Goal: Information Seeking & Learning: Learn about a topic

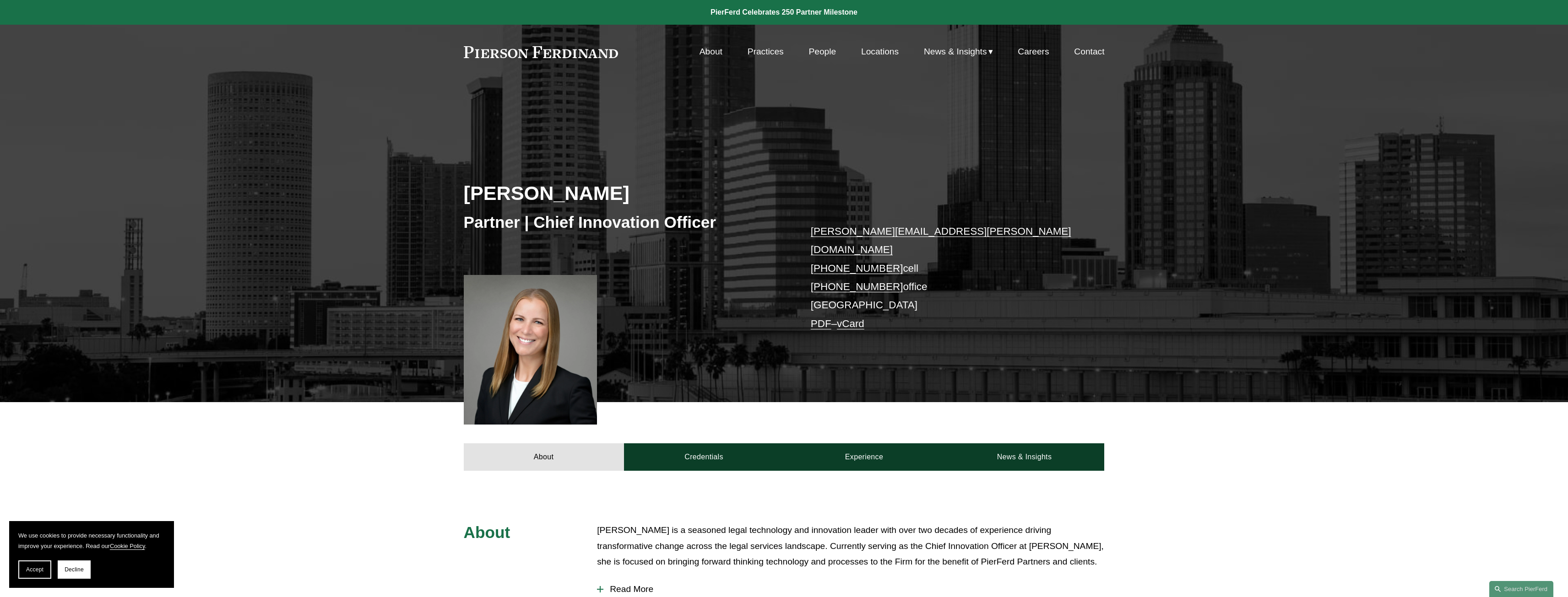
scroll to position [315, 0]
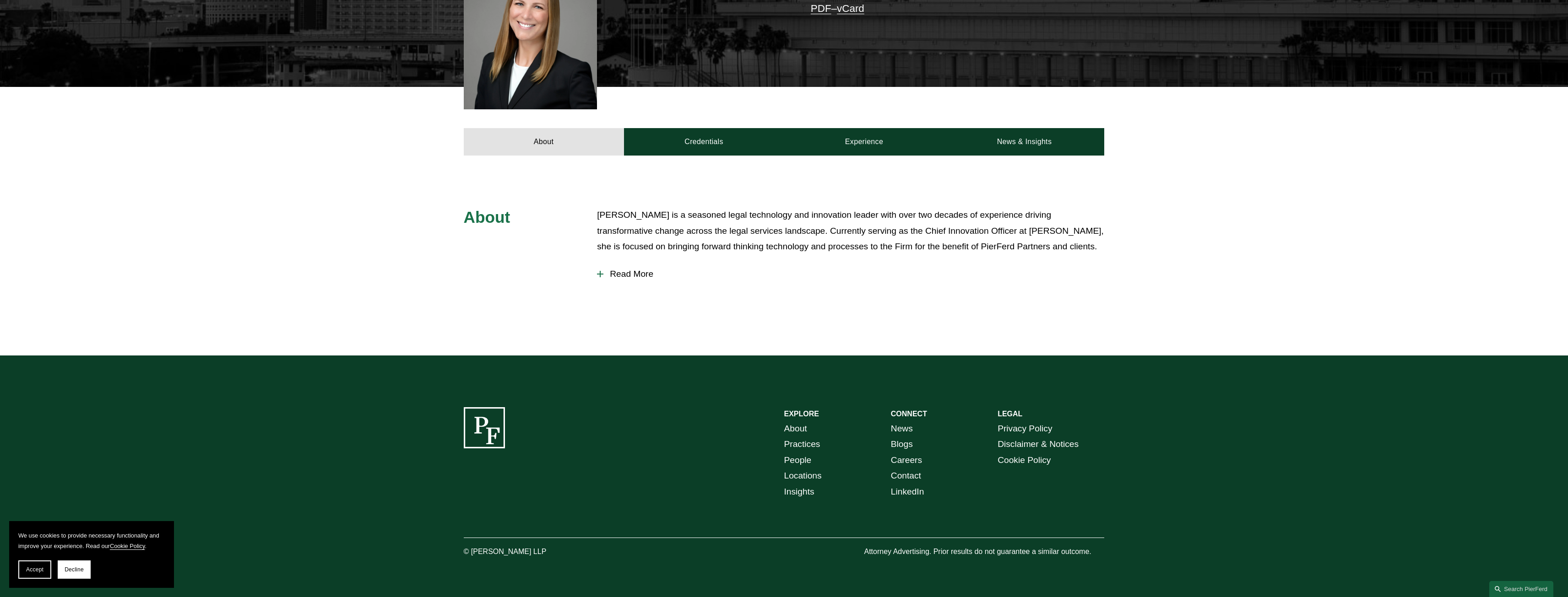
click at [628, 269] on button "Read More" at bounding box center [850, 274] width 507 height 24
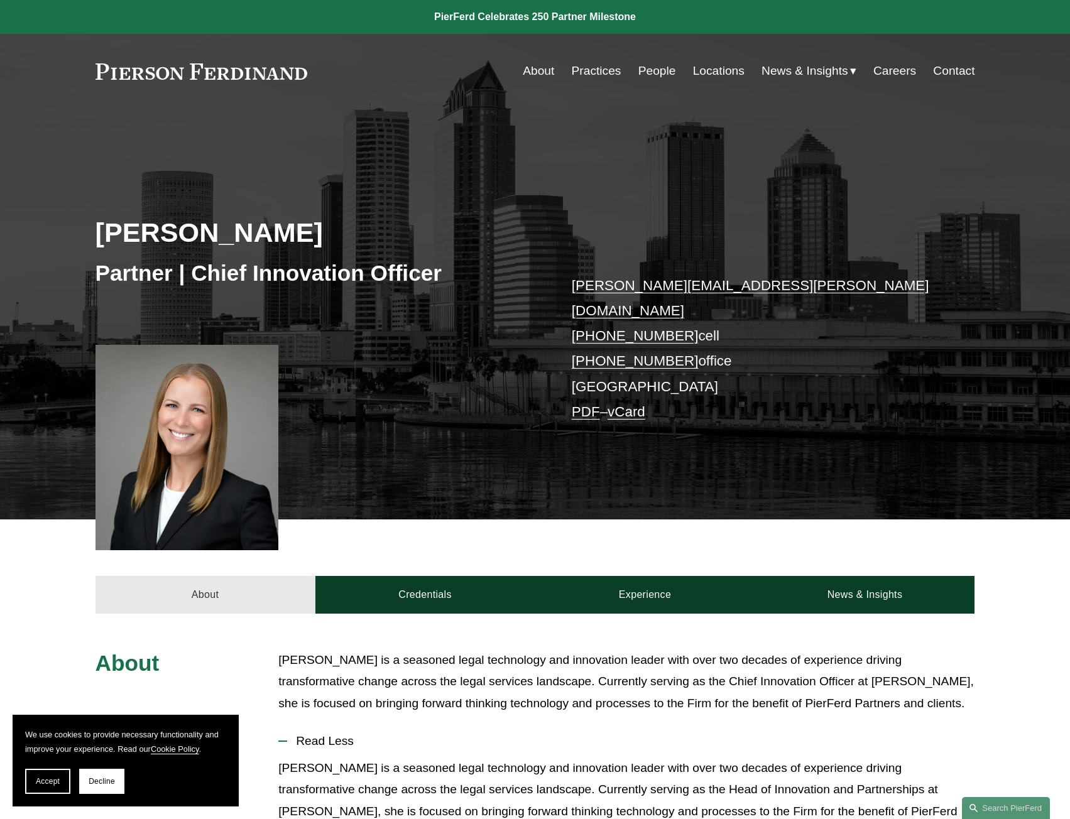
scroll to position [251, 0]
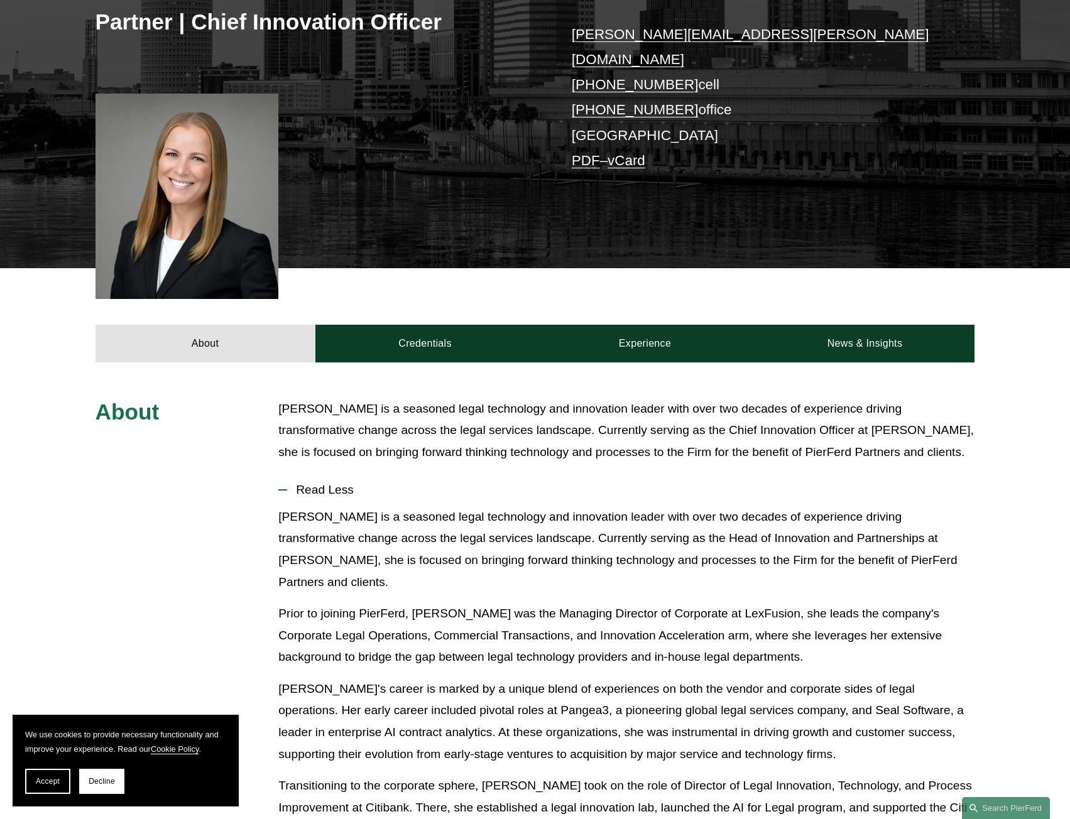
click at [406, 520] on p "[PERSON_NAME] is a seasoned legal technology and innovation leader with over tw…" at bounding box center [626, 549] width 696 height 87
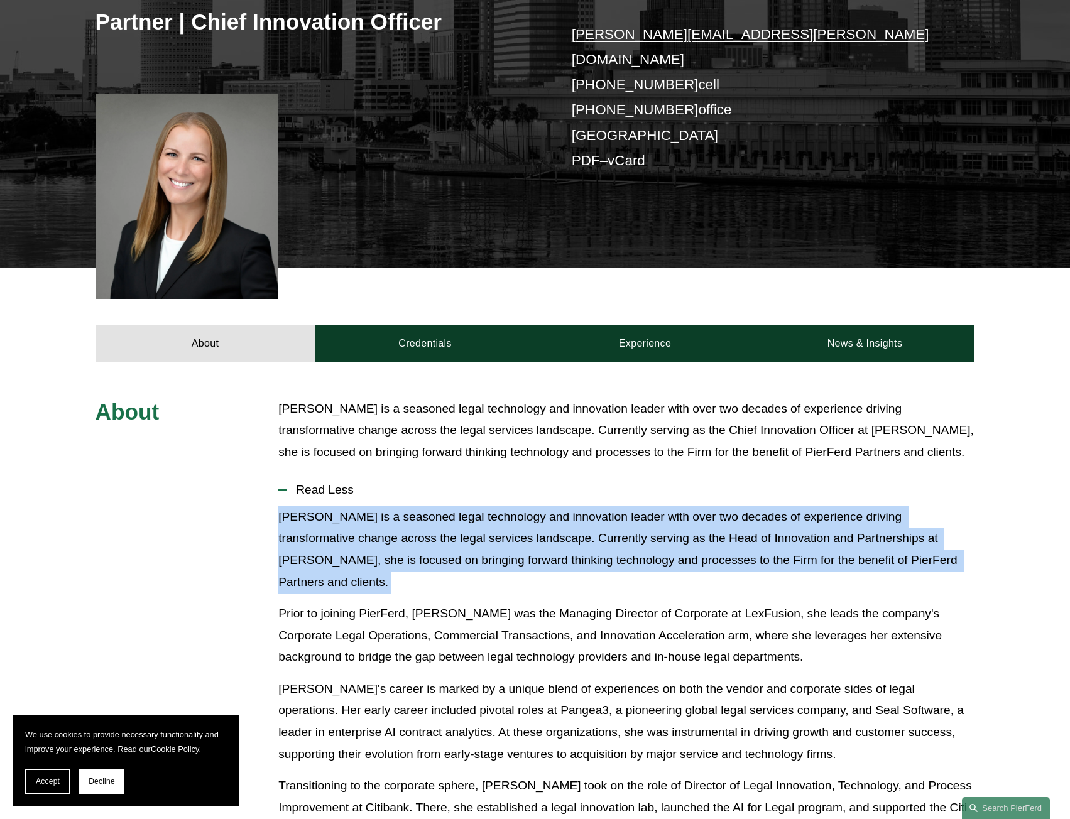
click at [406, 520] on p "[PERSON_NAME] is a seasoned legal technology and innovation leader with over tw…" at bounding box center [626, 549] width 696 height 87
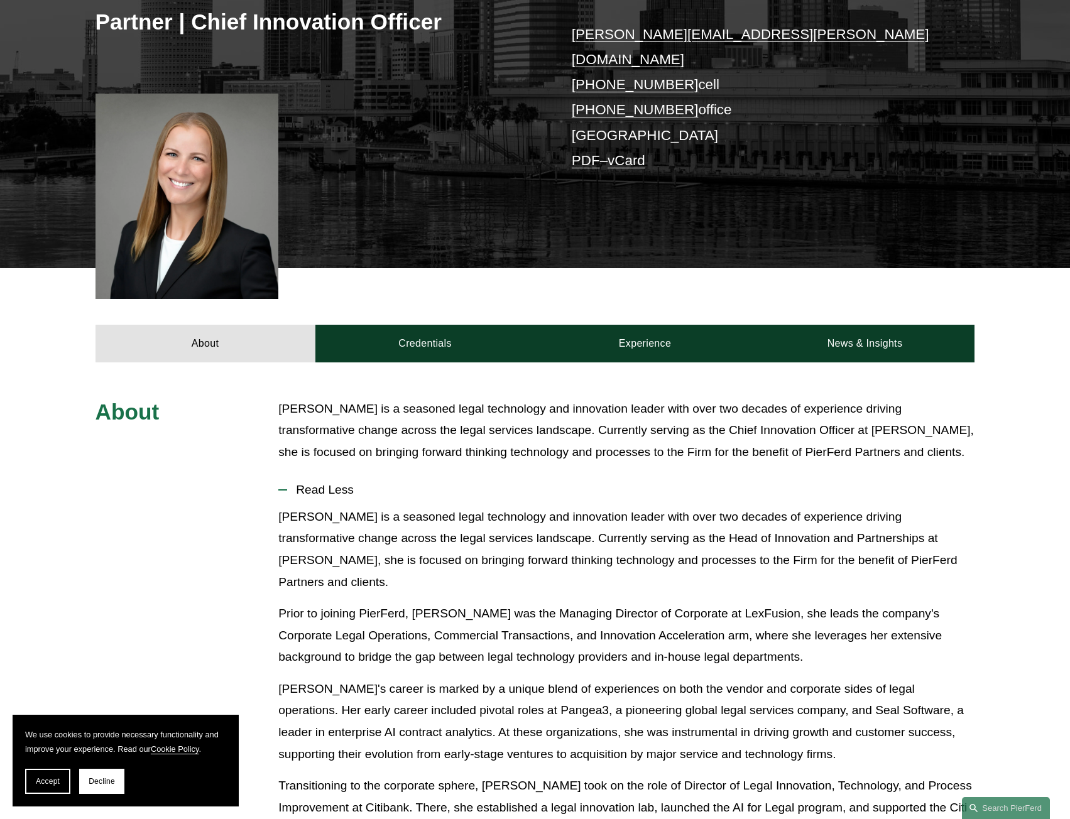
click at [434, 603] on p "Prior to joining PierFerd, [PERSON_NAME] was the Managing Director of Corporate…" at bounding box center [626, 635] width 696 height 65
click at [597, 531] on p "[PERSON_NAME] is a seasoned legal technology and innovation leader with over tw…" at bounding box center [626, 549] width 696 height 87
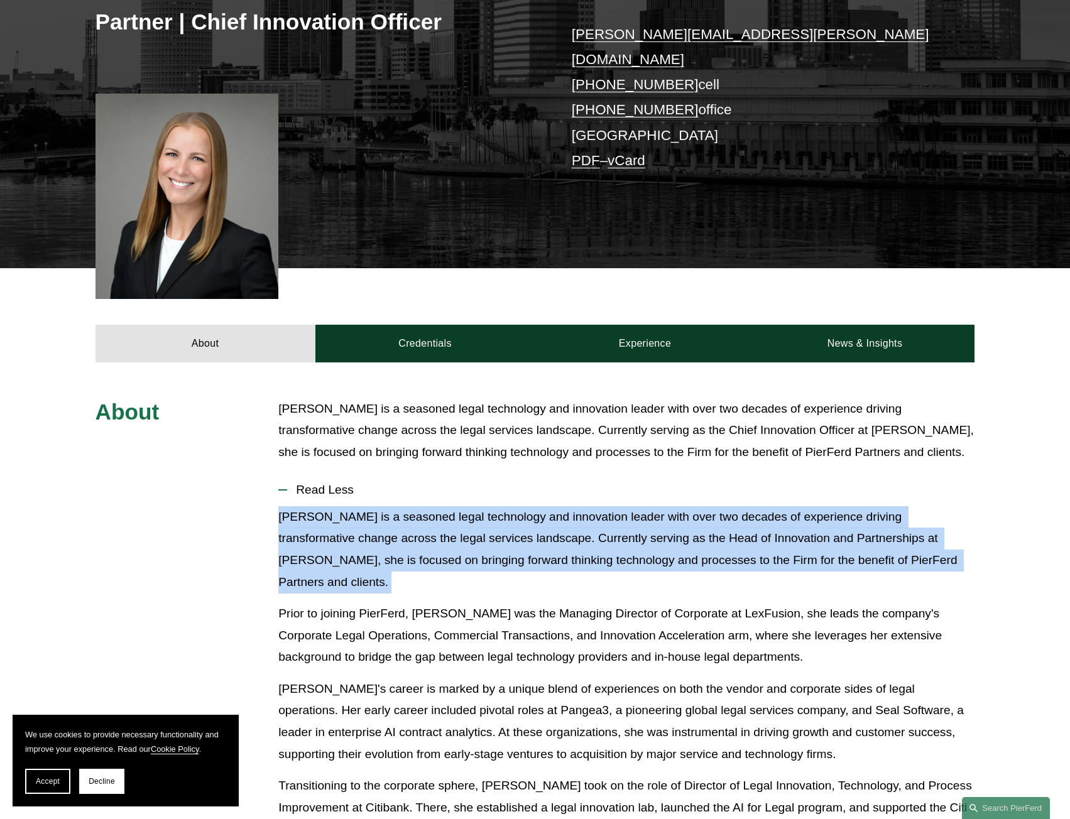
click at [597, 531] on p "[PERSON_NAME] is a seasoned legal technology and innovation leader with over tw…" at bounding box center [626, 549] width 696 height 87
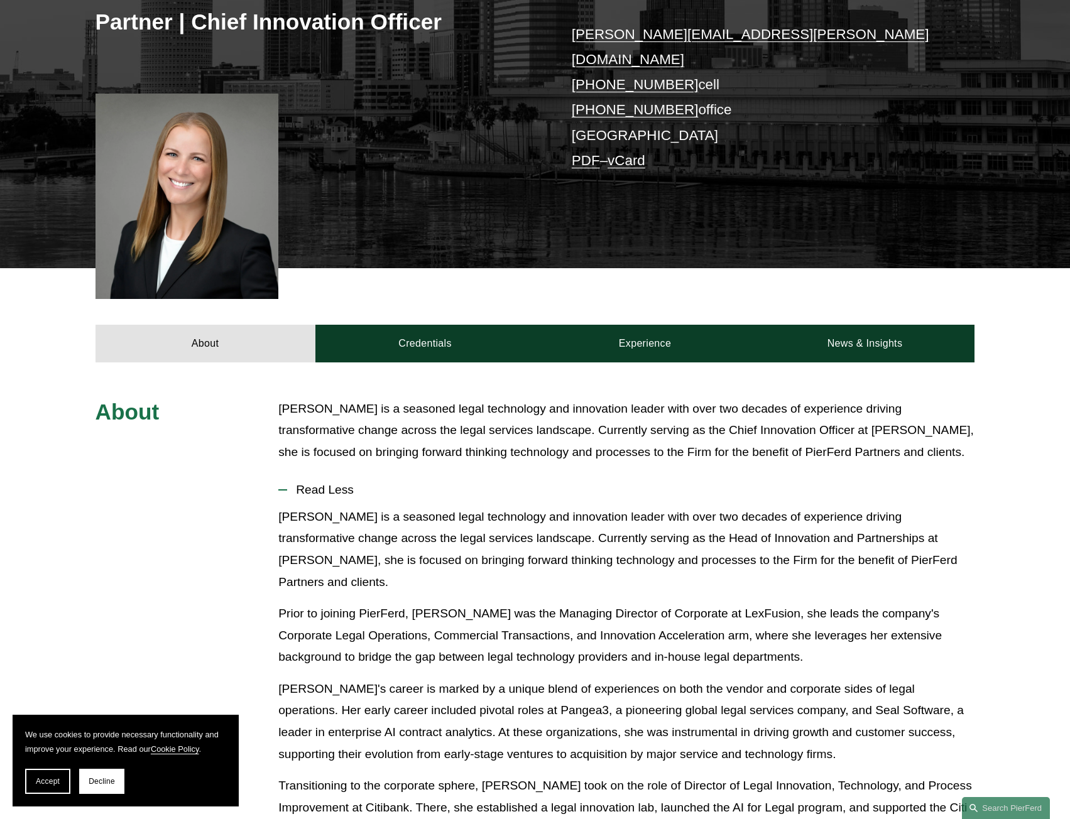
click at [584, 603] on p "Prior to joining PierFerd, [PERSON_NAME] was the Managing Director of Corporate…" at bounding box center [626, 635] width 696 height 65
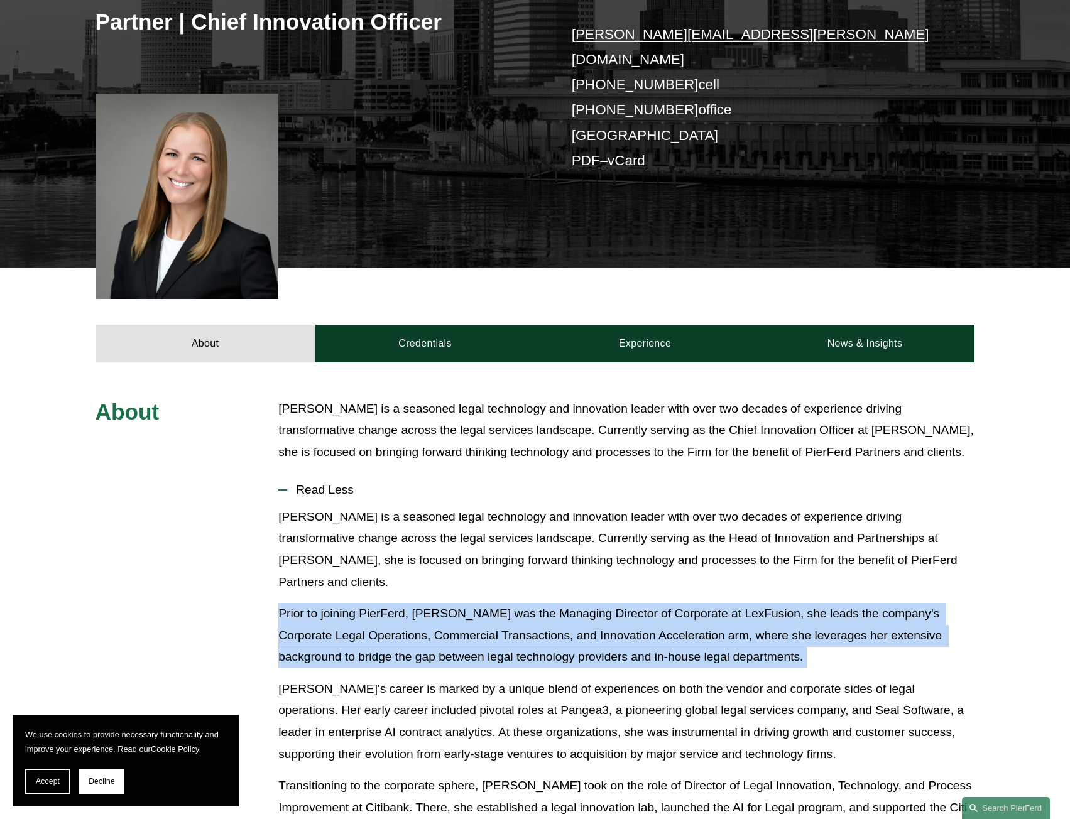
click at [584, 603] on p "Prior to joining PierFerd, [PERSON_NAME] was the Managing Director of Corporate…" at bounding box center [626, 635] width 696 height 65
click at [561, 614] on p "Prior to joining PierFerd, [PERSON_NAME] was the Managing Director of Corporate…" at bounding box center [626, 635] width 696 height 65
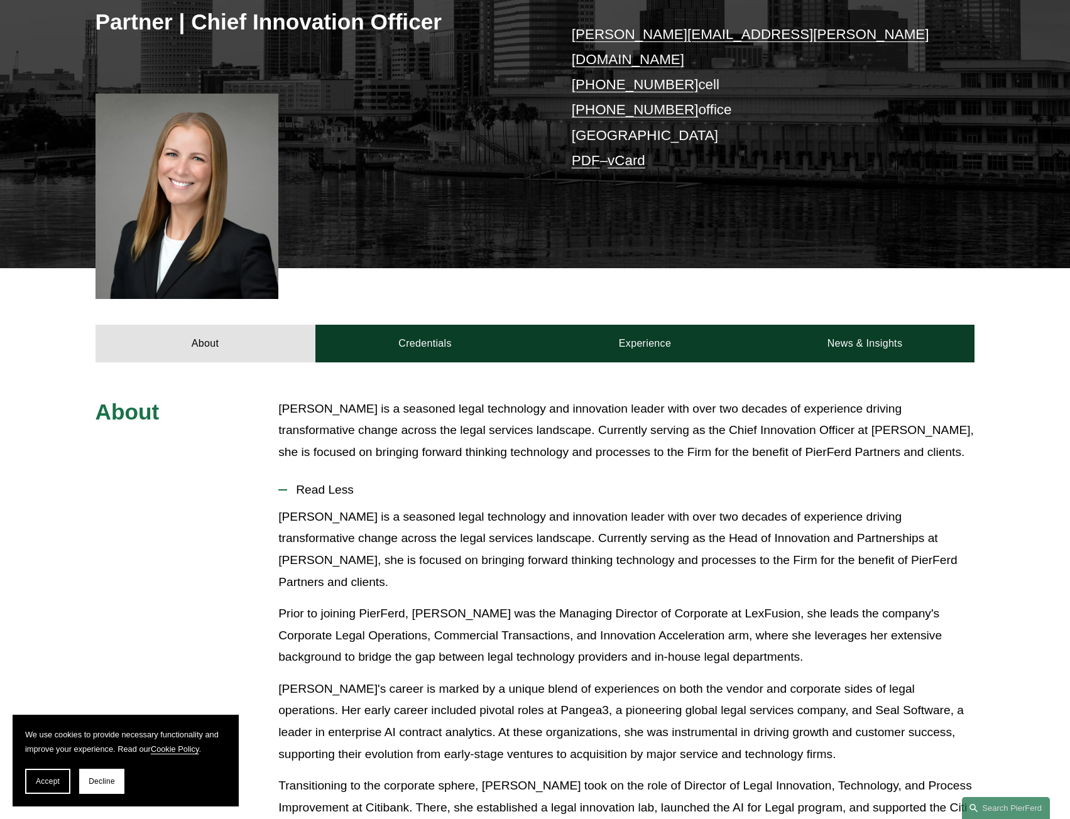
click at [599, 535] on p "[PERSON_NAME] is a seasoned legal technology and innovation leader with over tw…" at bounding box center [626, 549] width 696 height 87
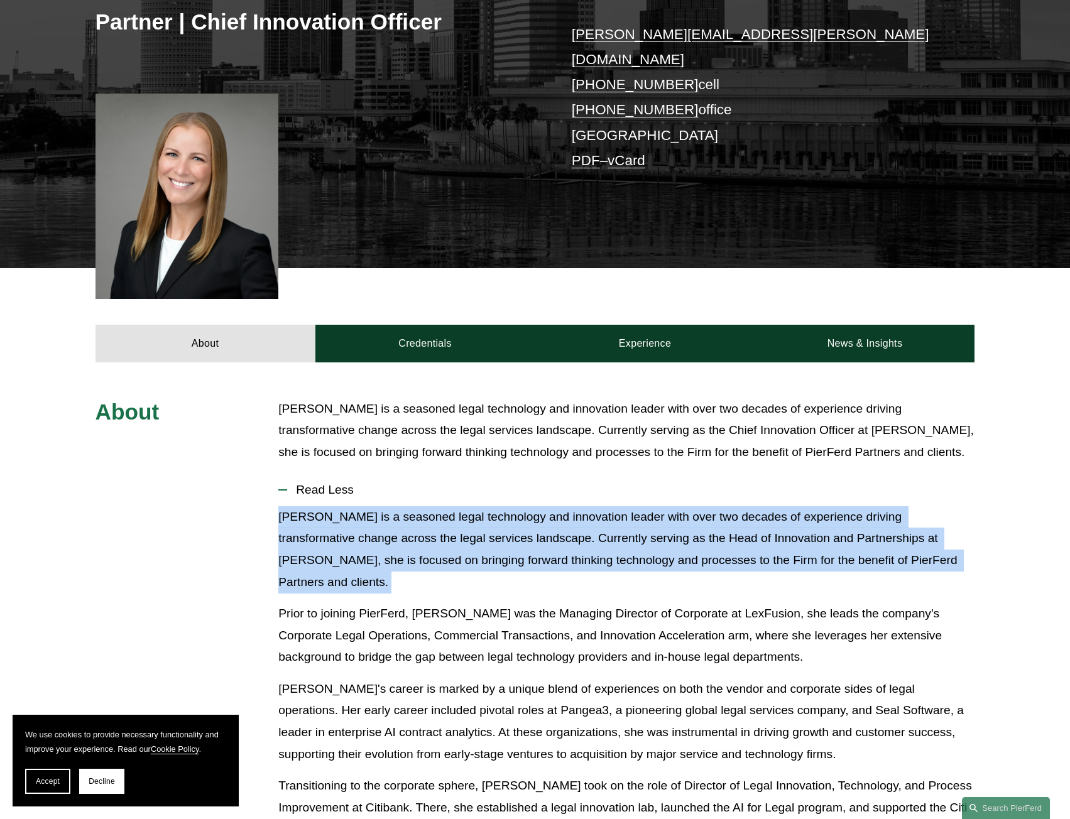
click at [599, 535] on p "[PERSON_NAME] is a seasoned legal technology and innovation leader with over tw…" at bounding box center [626, 549] width 696 height 87
click at [571, 532] on p "[PERSON_NAME] is a seasoned legal technology and innovation leader with over tw…" at bounding box center [626, 549] width 696 height 87
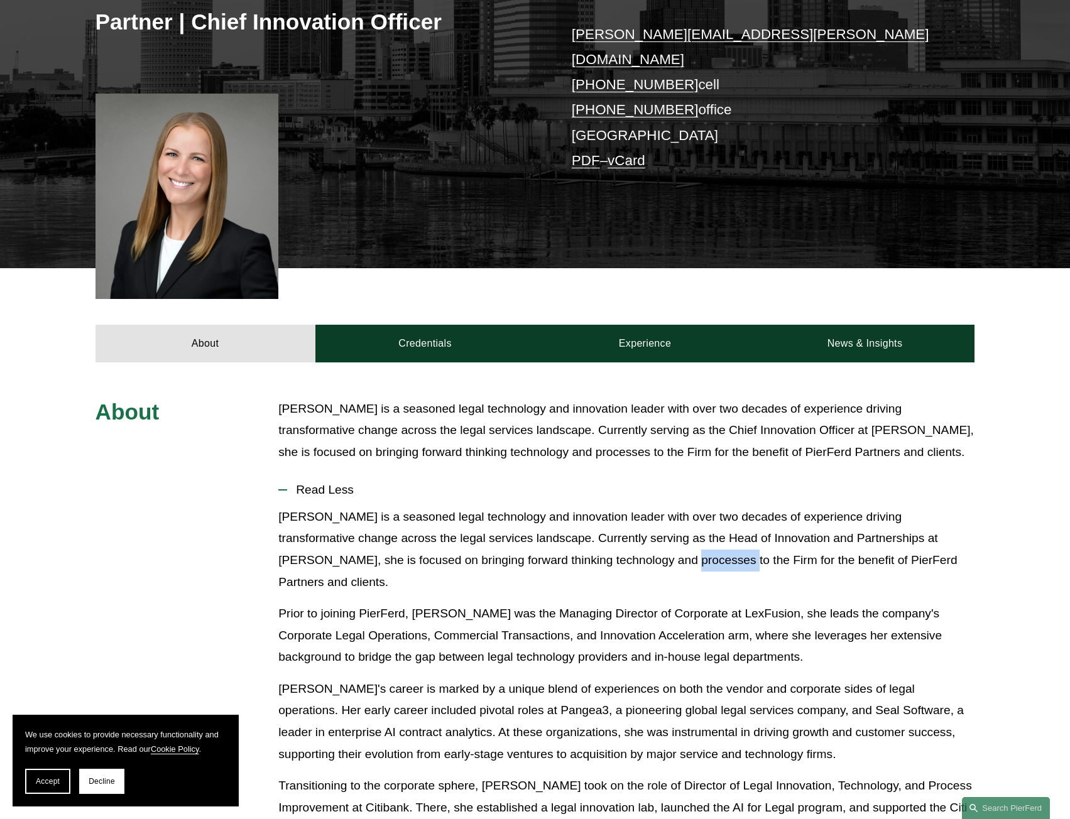
click at [571, 532] on p "[PERSON_NAME] is a seasoned legal technology and innovation leader with over tw…" at bounding box center [626, 549] width 696 height 87
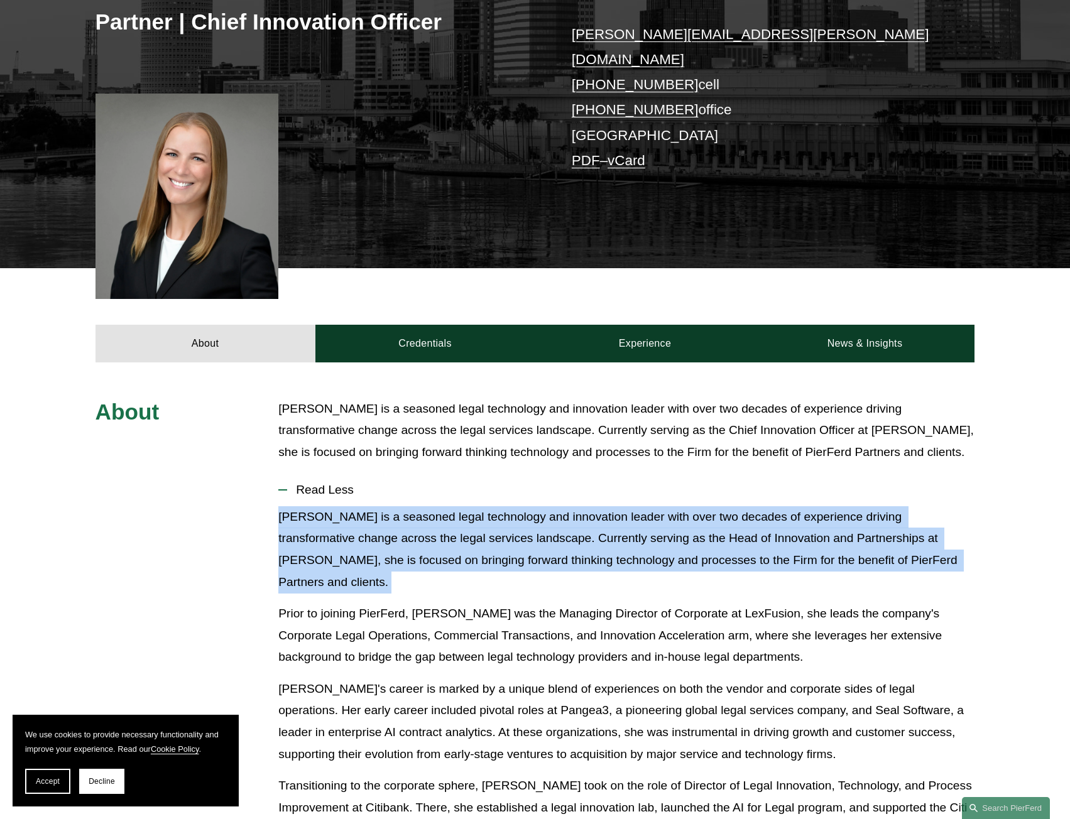
click at [571, 532] on p "[PERSON_NAME] is a seasoned legal technology and innovation leader with over tw…" at bounding box center [626, 549] width 696 height 87
click at [551, 544] on p "[PERSON_NAME] is a seasoned legal technology and innovation leader with over tw…" at bounding box center [626, 549] width 696 height 87
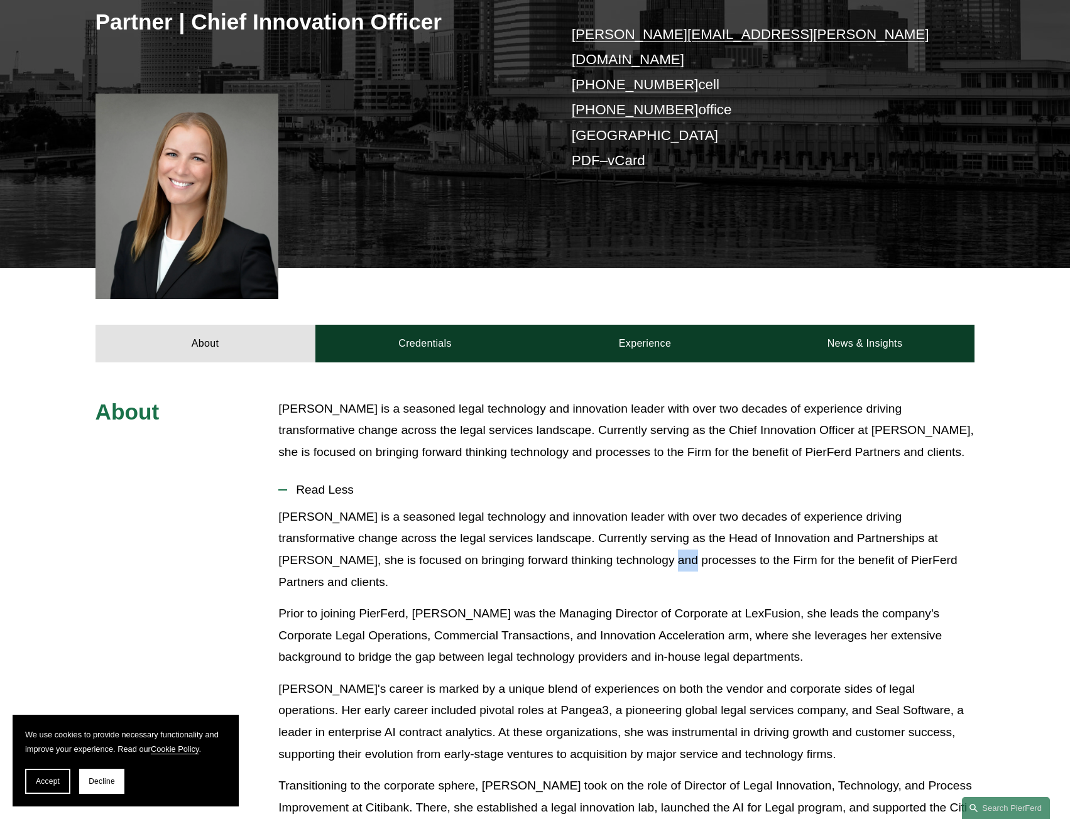
click at [551, 543] on p "[PERSON_NAME] is a seasoned legal technology and innovation leader with over tw…" at bounding box center [626, 549] width 696 height 87
click at [551, 544] on p "[PERSON_NAME] is a seasoned legal technology and innovation leader with over tw…" at bounding box center [626, 549] width 696 height 87
click at [603, 413] on p "[PERSON_NAME] is a seasoned legal technology and innovation leader with over tw…" at bounding box center [626, 430] width 696 height 65
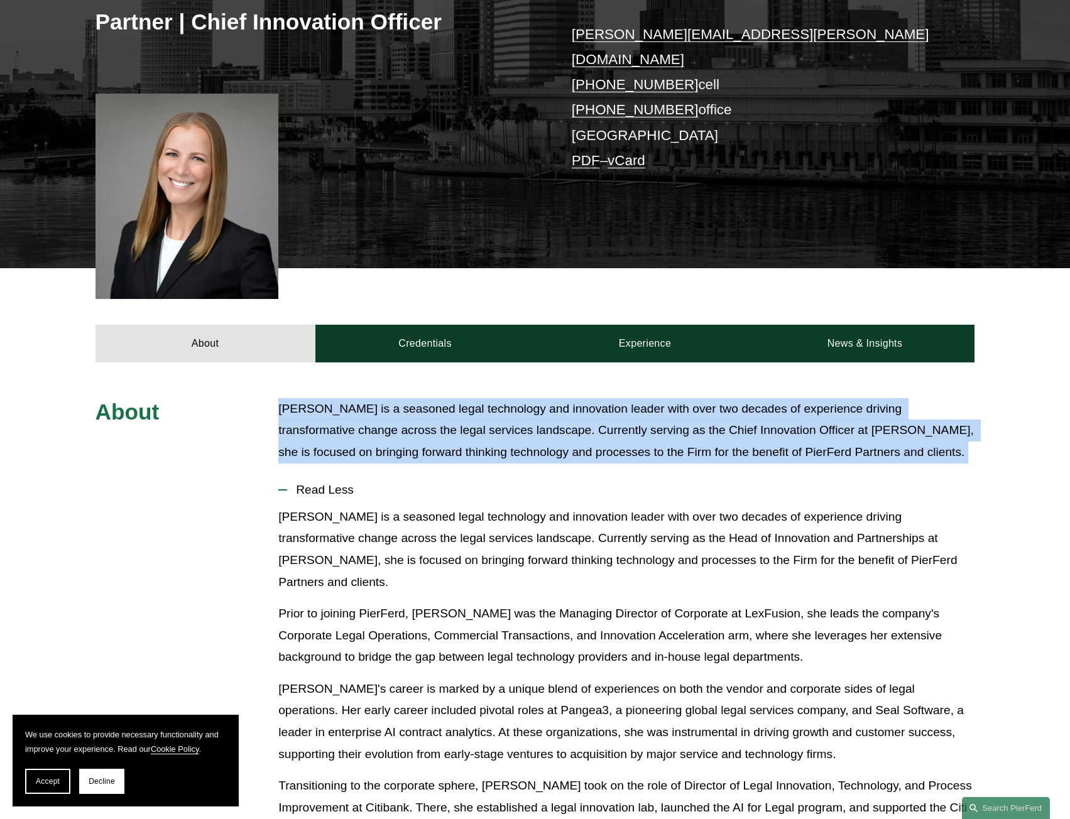
click at [603, 413] on p "[PERSON_NAME] is a seasoned legal technology and innovation leader with over tw…" at bounding box center [626, 430] width 696 height 65
copy div "[PERSON_NAME] is a seasoned legal technology and innovation leader with over tw…"
click at [713, 415] on p "[PERSON_NAME] is a seasoned legal technology and innovation leader with over tw…" at bounding box center [626, 430] width 696 height 65
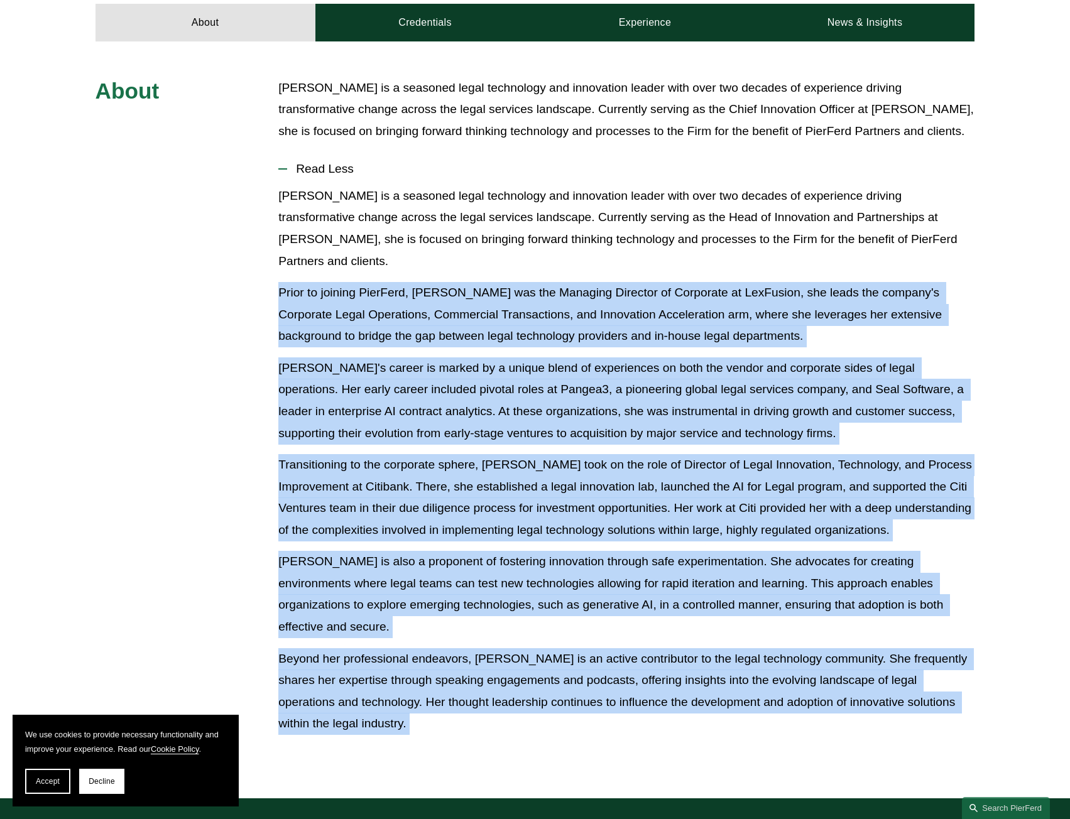
scroll to position [685, 0]
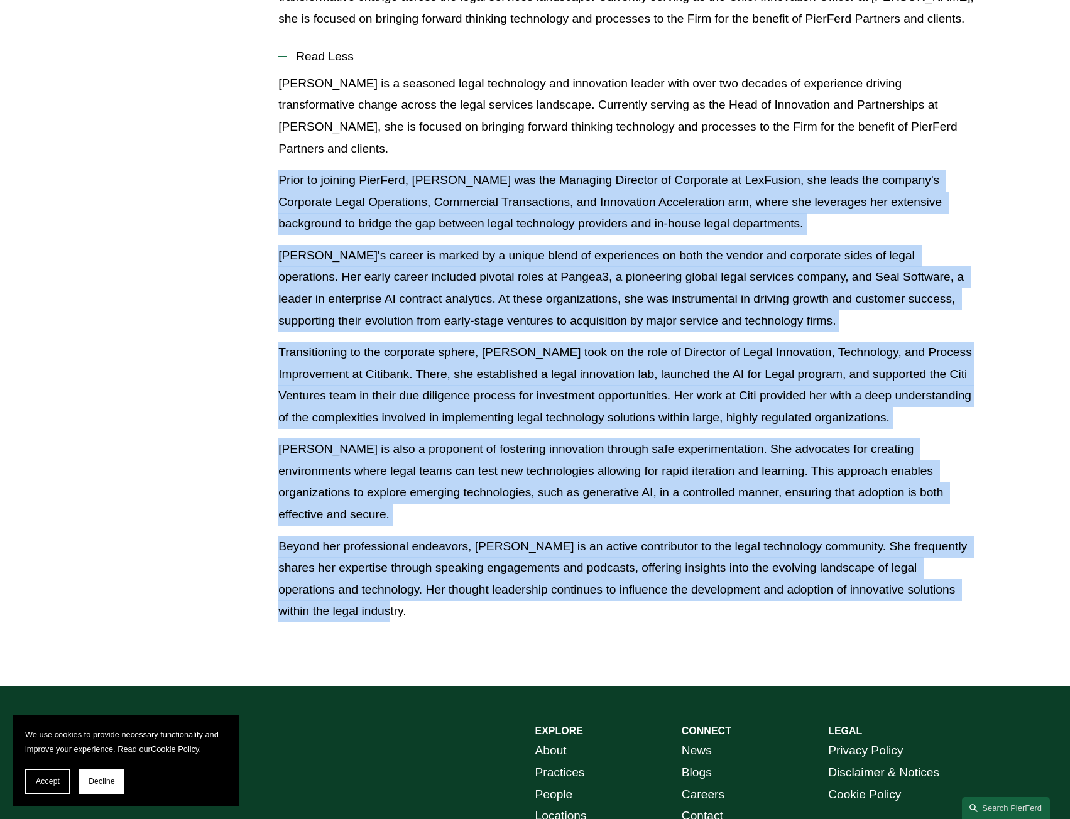
drag, startPoint x: 278, startPoint y: 385, endPoint x: 667, endPoint y: 576, distance: 433.4
click at [667, 576] on div "About [PERSON_NAME] is a seasoned legal technology and innovation leader with o…" at bounding box center [535, 308] width 1070 height 686
copy div "Prior to joining PierFerd, [PERSON_NAME] was the Managing Director of Corporate…"
click at [782, 358] on p "Transitioning to the corporate sphere, [PERSON_NAME] took on the role of Direct…" at bounding box center [626, 385] width 696 height 87
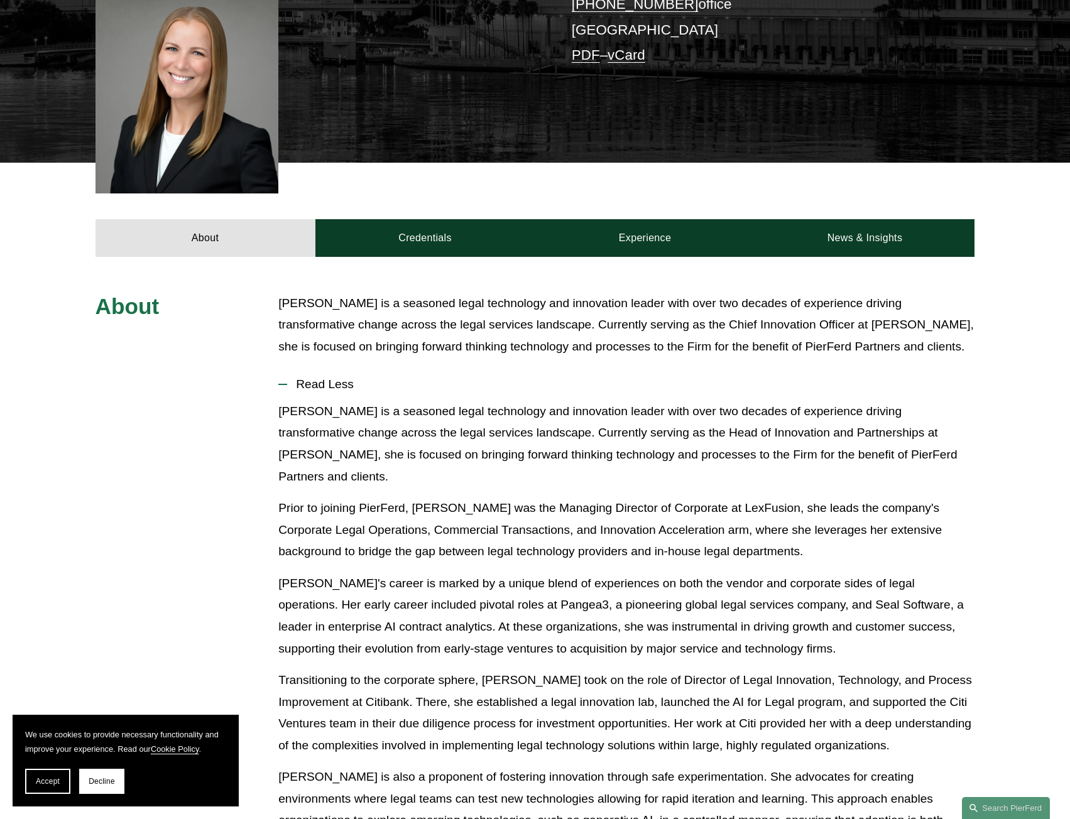
scroll to position [245, 0]
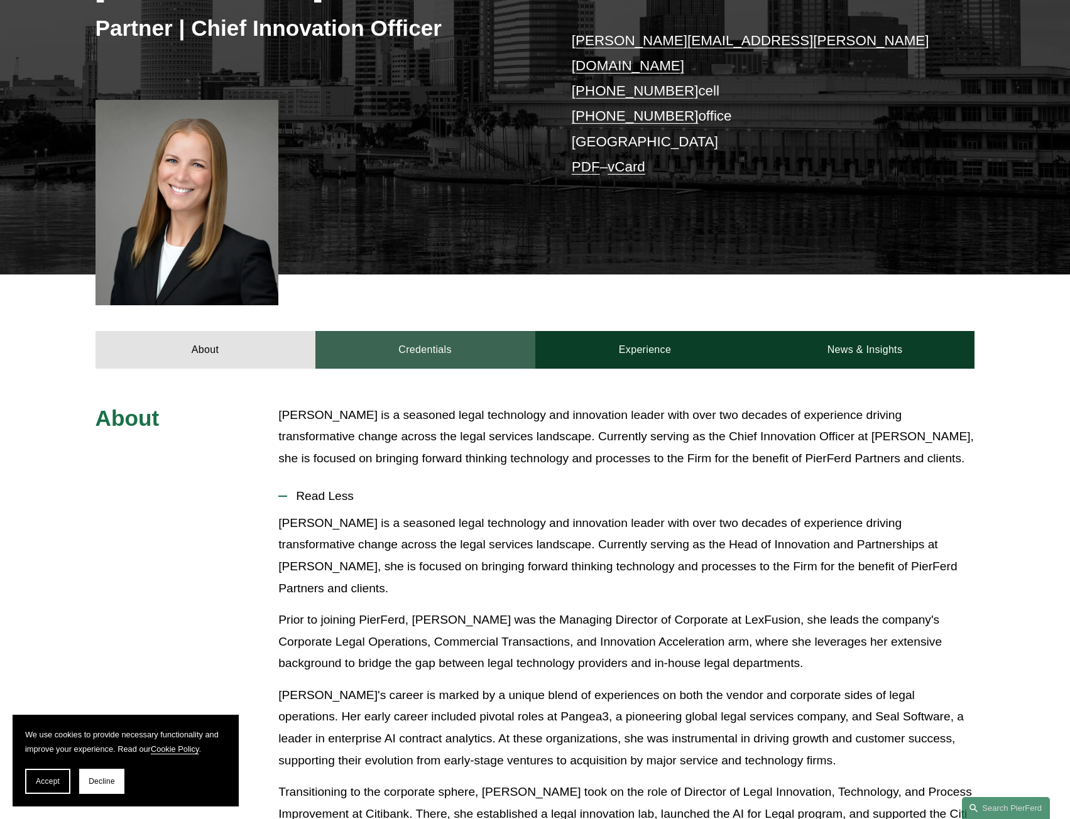
click at [407, 331] on link "Credentials" at bounding box center [425, 350] width 220 height 38
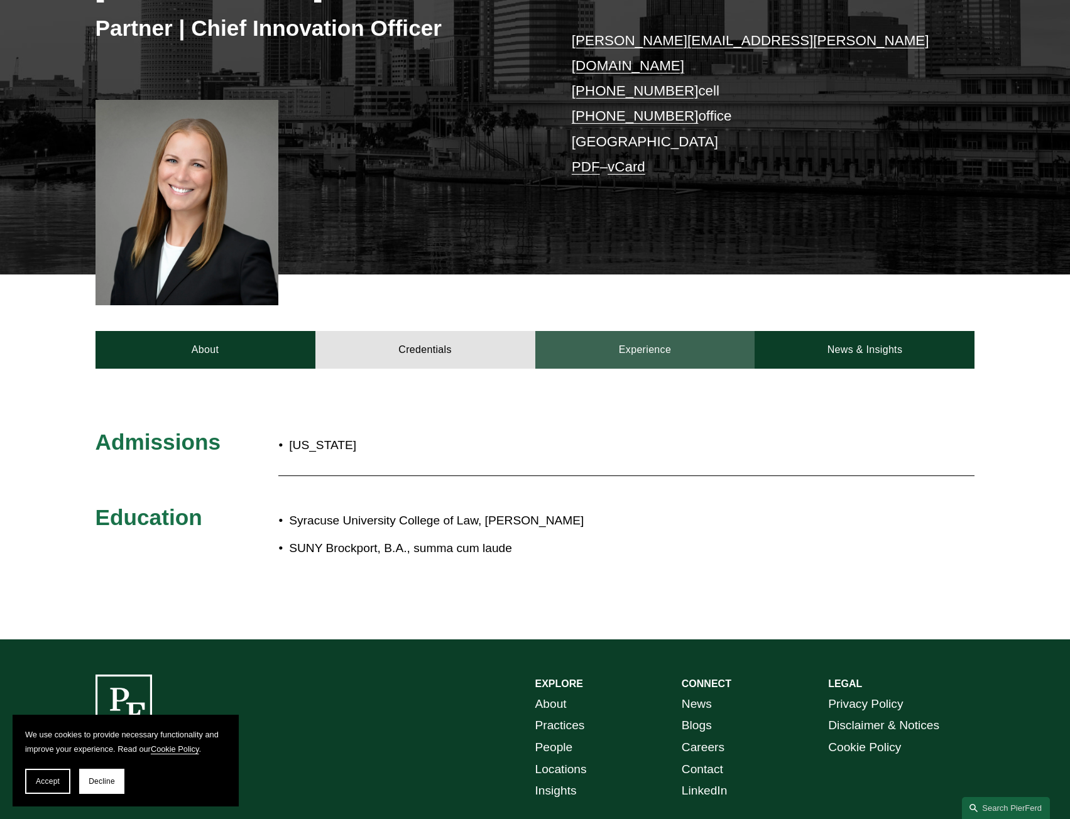
click at [662, 331] on link "Experience" at bounding box center [645, 350] width 220 height 38
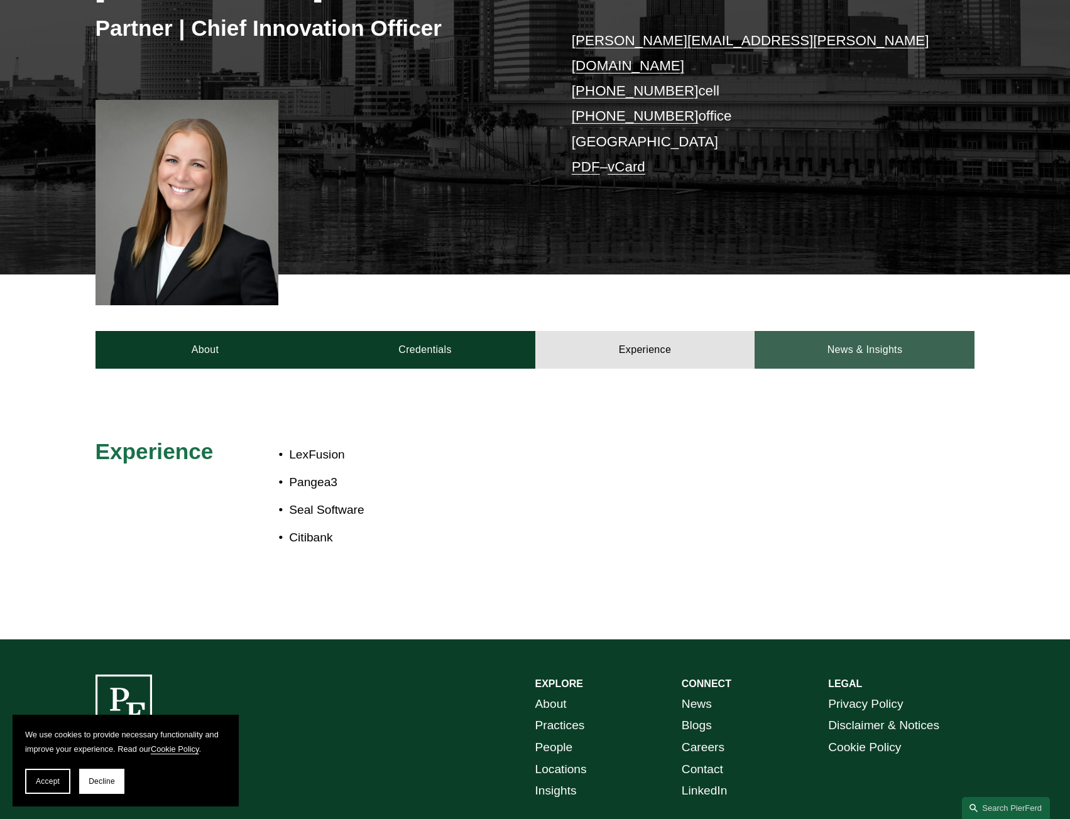
click at [814, 341] on link "News & Insights" at bounding box center [865, 350] width 220 height 38
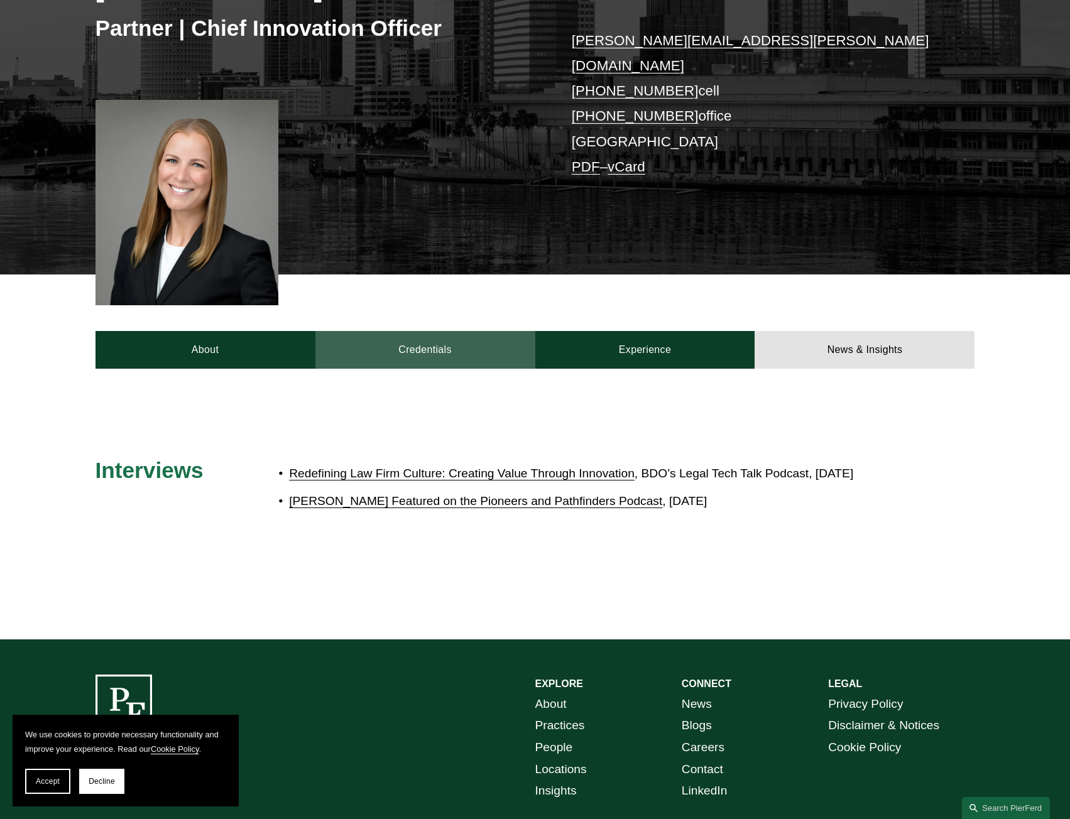
click at [362, 331] on link "Credentials" at bounding box center [425, 350] width 220 height 38
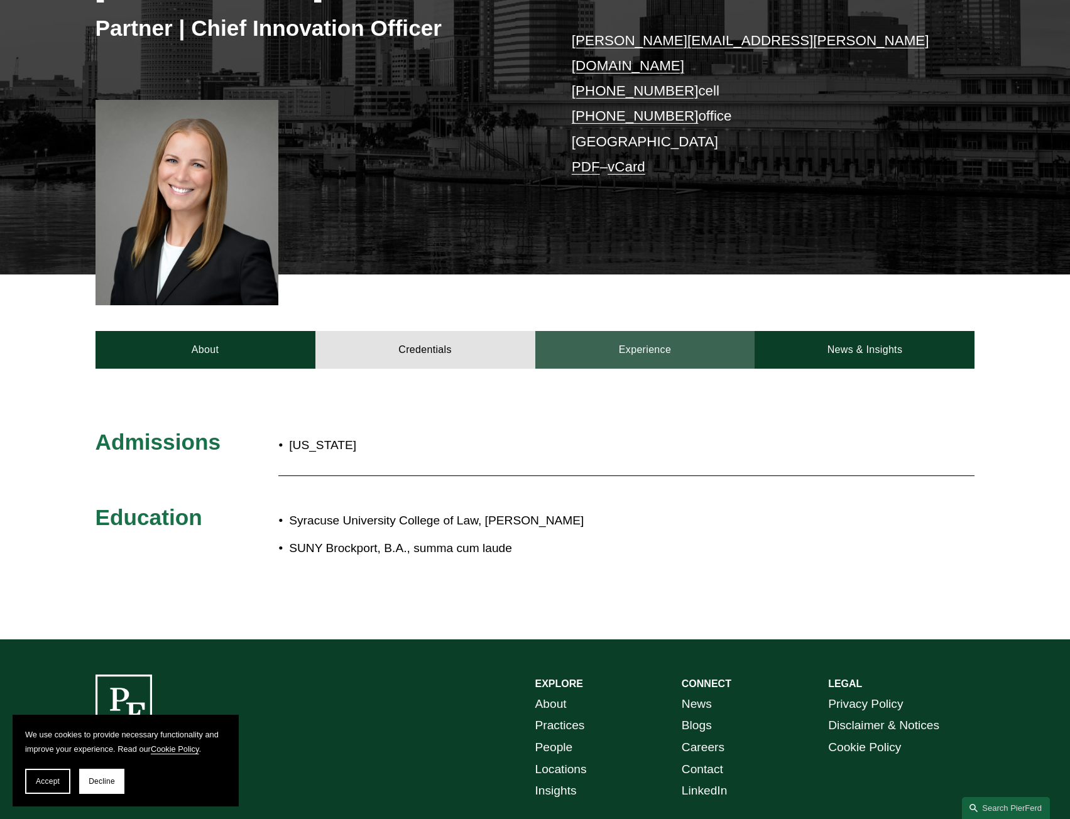
click at [655, 332] on link "Experience" at bounding box center [645, 350] width 220 height 38
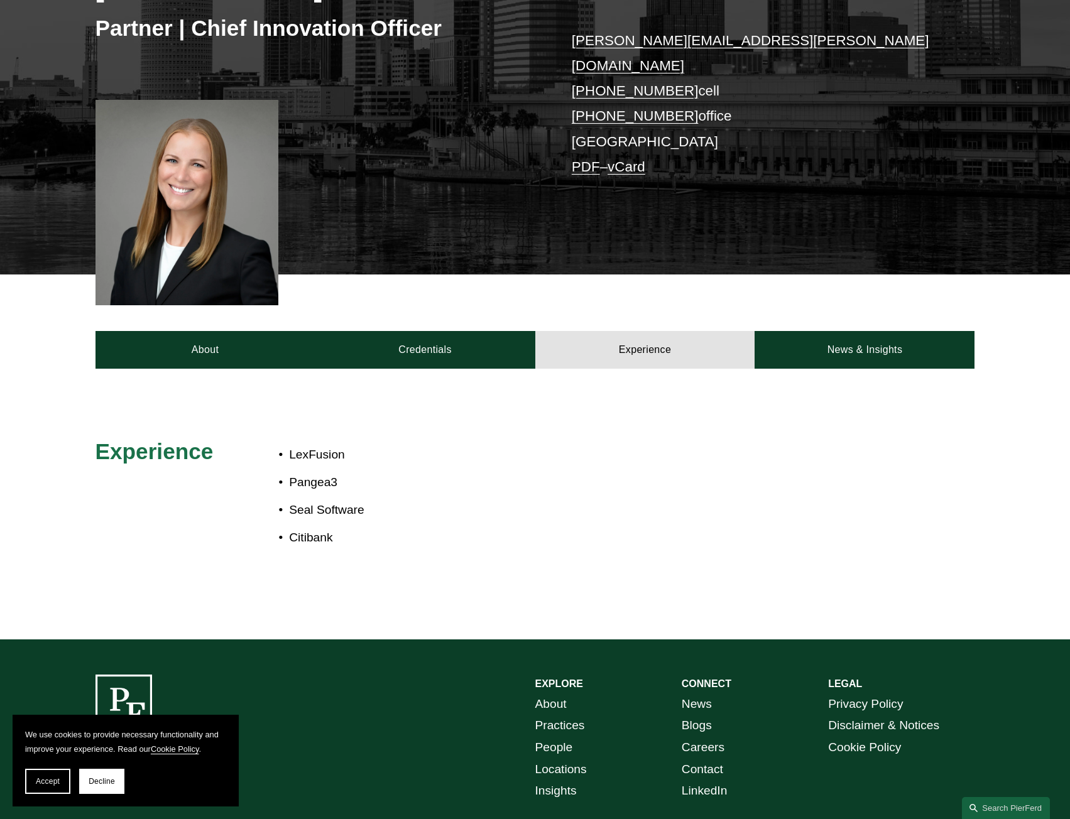
click at [340, 503] on ul "LexFusion Pangea3 Seal Software Citibank" at bounding box center [571, 496] width 586 height 105
drag, startPoint x: 340, startPoint y: 520, endPoint x: 288, endPoint y: 440, distance: 95.9
click at [288, 444] on ul "LexFusion Pangea3 Seal Software Citibank" at bounding box center [571, 496] width 586 height 105
copy ul "LexFusion Pangea3 Seal Software Citibank"
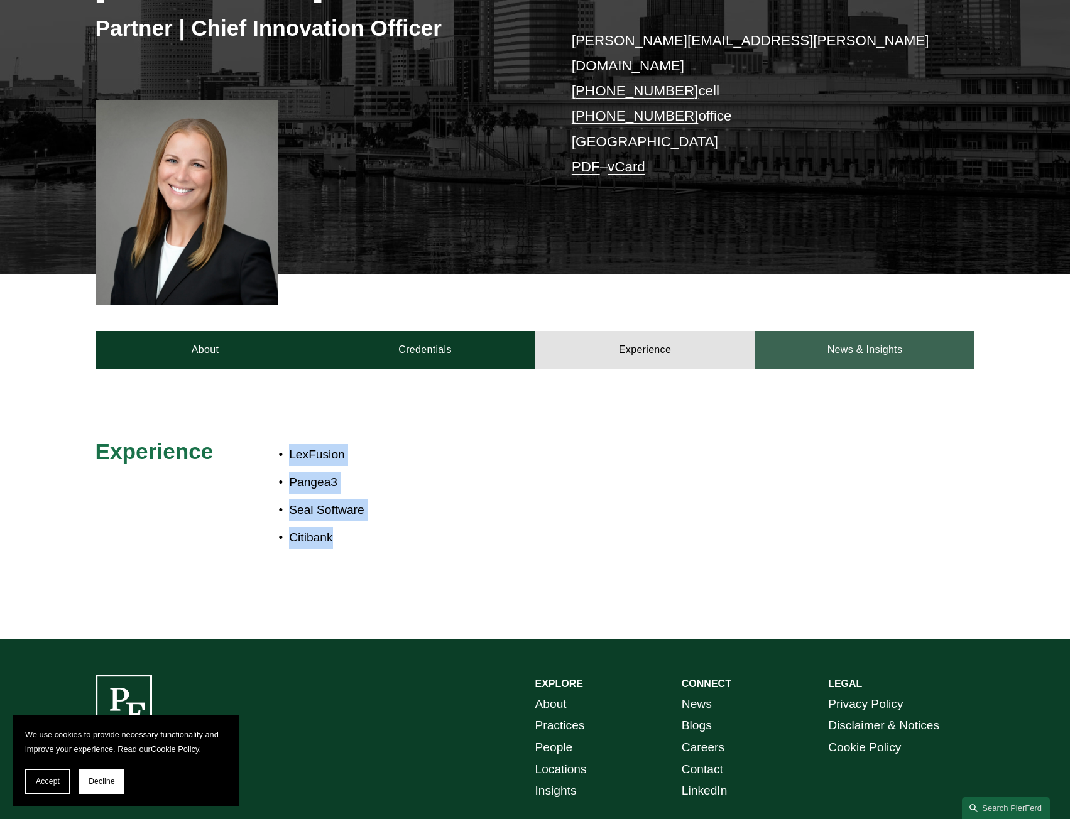
click at [880, 344] on link "News & Insights" at bounding box center [865, 350] width 220 height 38
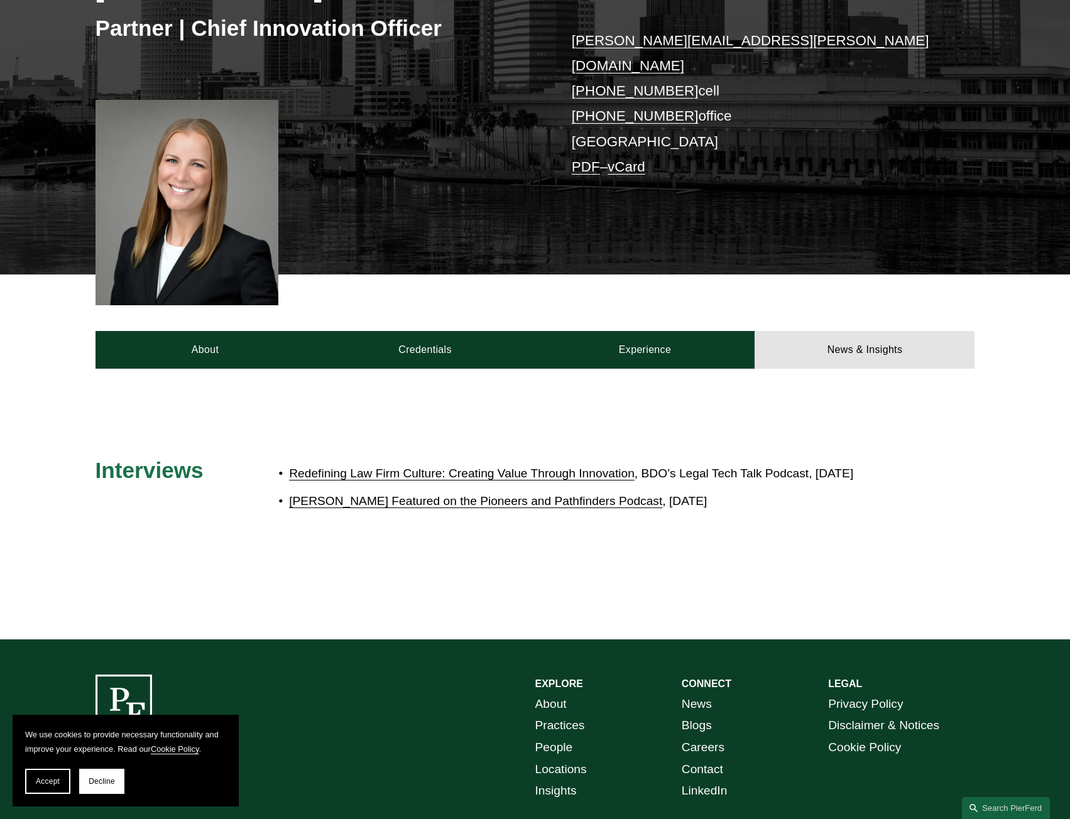
click at [796, 513] on p "[PERSON_NAME] Featured on the Pioneers and Pathfinders Podcast , [DATE]" at bounding box center [577, 502] width 576 height 22
drag, startPoint x: 793, startPoint y: 510, endPoint x: 292, endPoint y: 452, distance: 504.8
click at [292, 463] on ul "Redefining Law Firm Culture: Creating Value Through Innovation , BDO’s Legal Te…" at bounding box center [571, 488] width 586 height 50
copy ul "Redefining Law Firm Culture: Creating Value Through Innovation , BDO’s Legal Te…"
